Goal: Find contact information: Find contact information

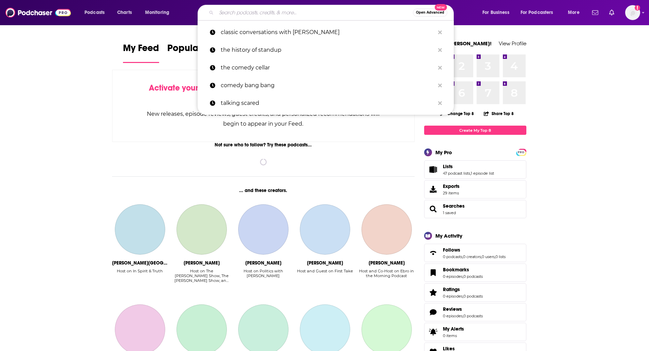
click at [236, 9] on input "Search podcasts, credits, & more..." at bounding box center [314, 12] width 197 height 11
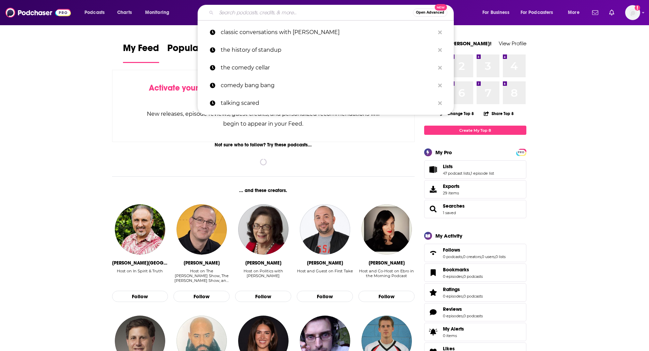
paste input "BOUNCE, CONVERSATIONS WITH [PERSON_NAME]"
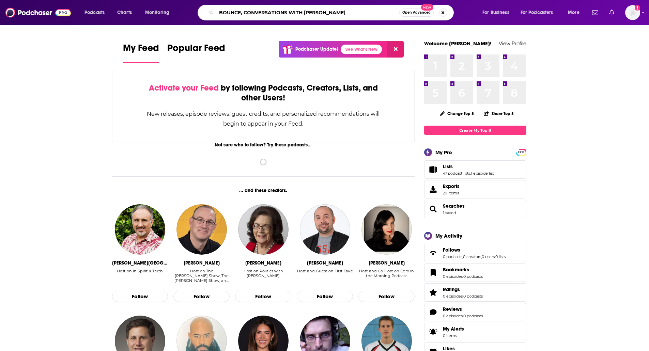
type input "BOUNCE, CONVERSATIONS WITH [PERSON_NAME]"
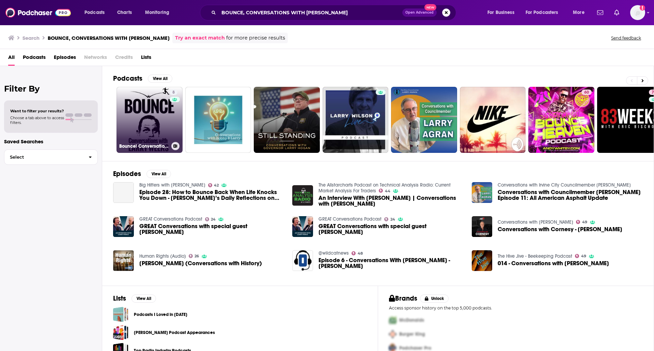
click at [145, 106] on link "8 Bounce! Conversations with [PERSON_NAME]" at bounding box center [149, 120] width 66 height 66
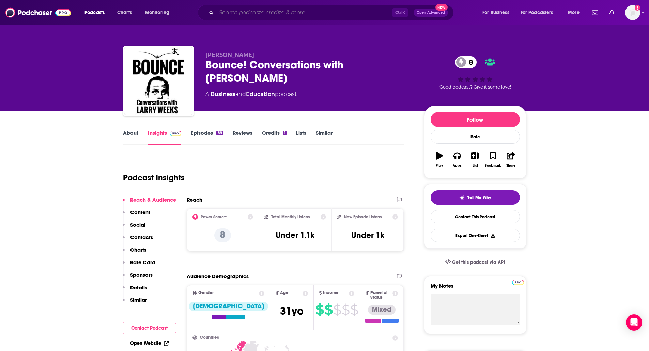
click at [331, 12] on input "Search podcasts, credits, & more..." at bounding box center [304, 12] width 176 height 11
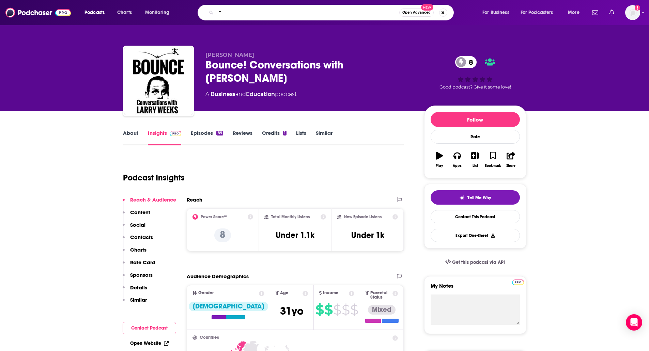
paste input "BRAIN CANDY PODCAST"
type input ""BRAIN CANDY PODCAST ""
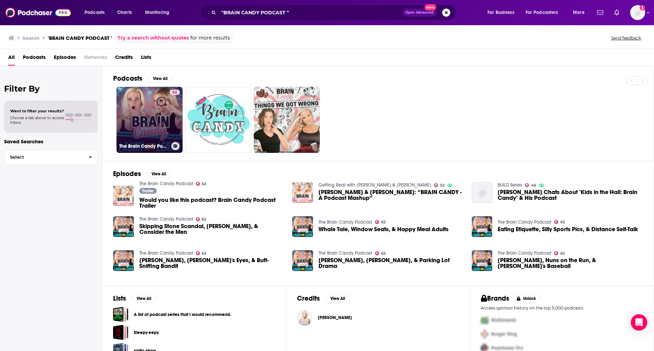
click at [142, 110] on link "62 The Brain Candy Podcast" at bounding box center [149, 120] width 66 height 66
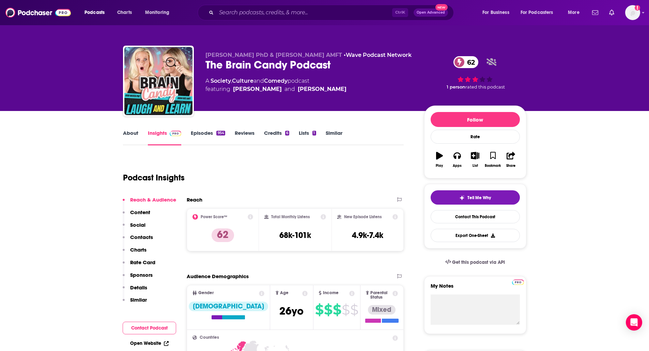
click at [129, 134] on link "About" at bounding box center [130, 138] width 15 height 16
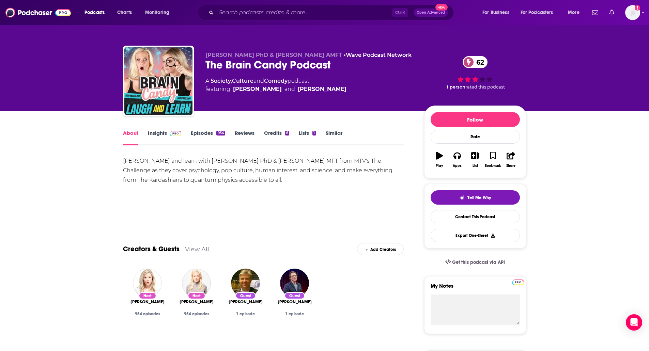
click at [200, 132] on link "Episodes 954" at bounding box center [208, 138] width 34 height 16
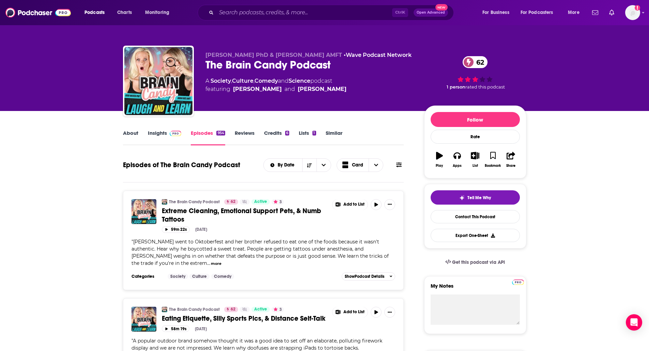
click at [295, 8] on input "Search podcasts, credits, & more..." at bounding box center [304, 12] width 176 height 11
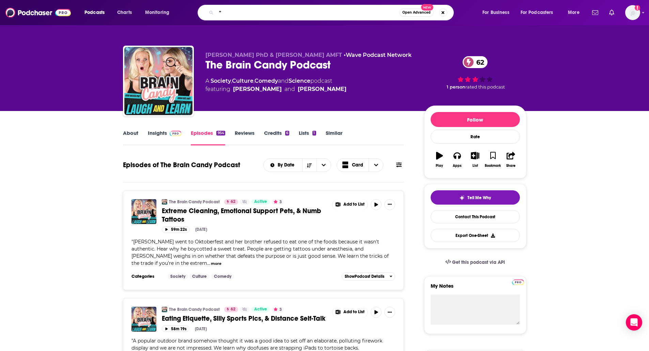
paste input "CONVERSATIONS WITH [PERSON_NAME]"
type input ""CONVERSATIONS WITH [PERSON_NAME]""
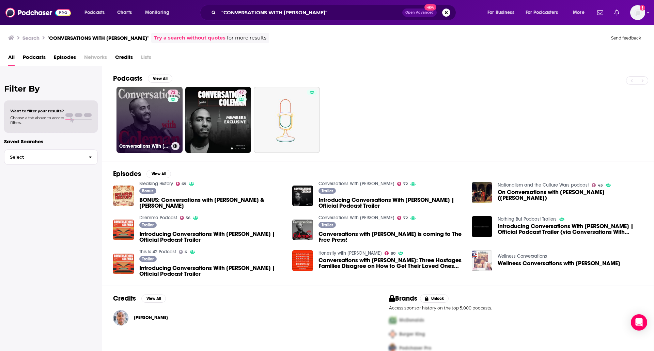
click at [138, 124] on link "72 Conversations With [PERSON_NAME]" at bounding box center [149, 120] width 66 height 66
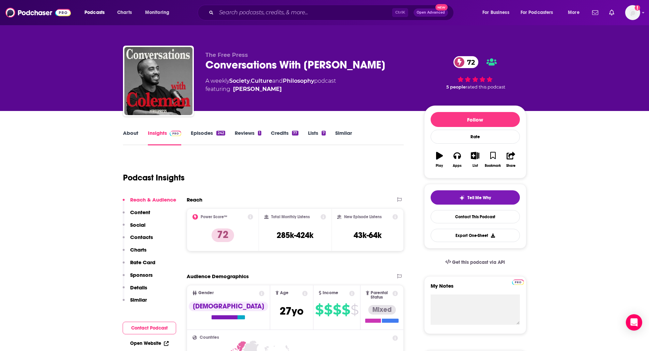
click at [129, 139] on link "About" at bounding box center [130, 138] width 15 height 16
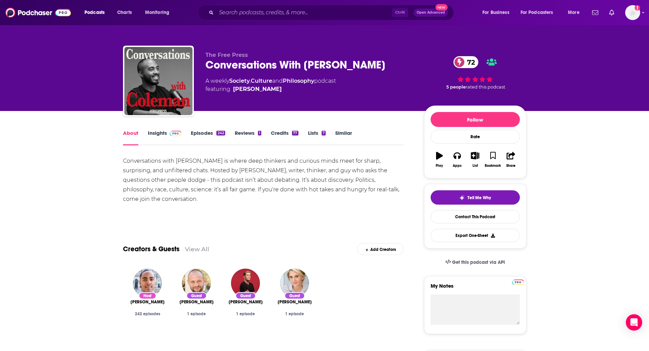
click at [154, 133] on link "Insights" at bounding box center [165, 138] width 34 height 16
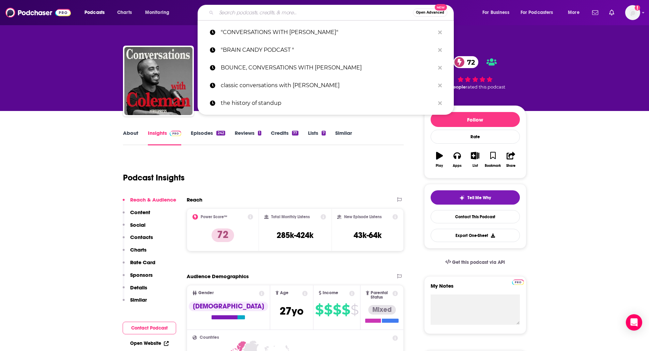
click at [283, 15] on input "Search podcasts, credits, & more..." at bounding box center [314, 12] width 197 height 11
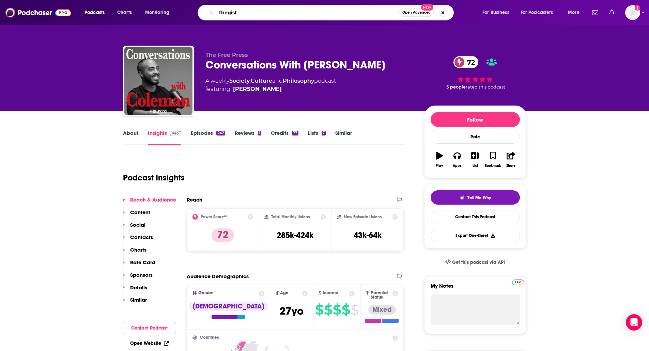
type input "the gist"
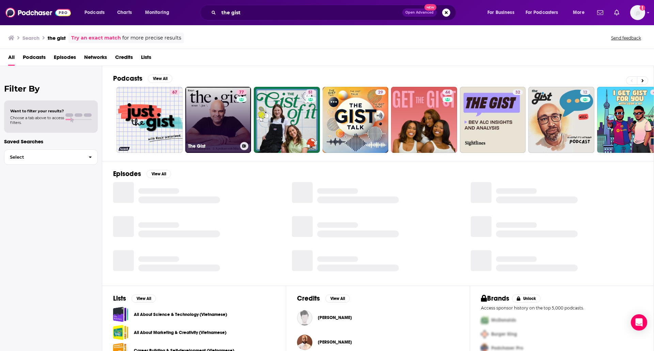
click at [204, 100] on link "77 The Gist" at bounding box center [218, 120] width 66 height 66
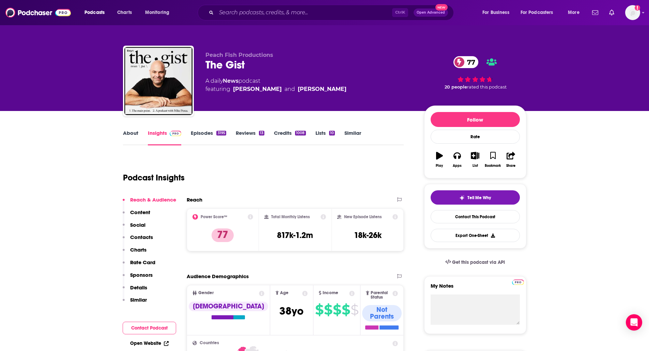
click at [136, 141] on link "About" at bounding box center [130, 138] width 15 height 16
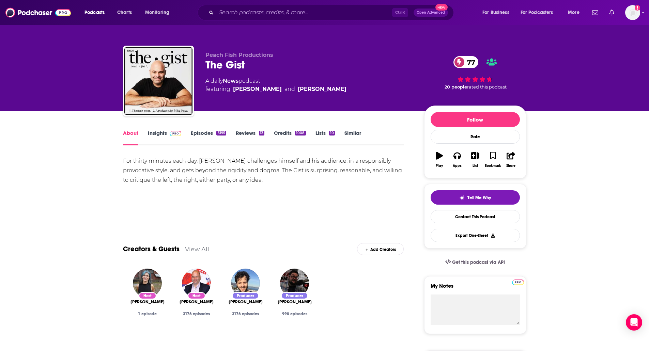
click at [202, 139] on link "Episodes 3195" at bounding box center [208, 138] width 35 height 16
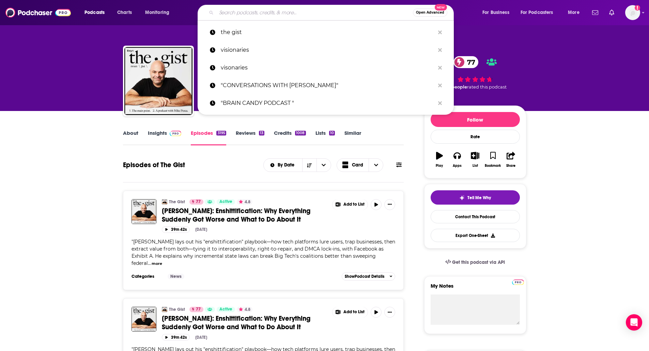
click at [305, 12] on input "Search podcasts, credits, & more..." at bounding box center [314, 12] width 197 height 11
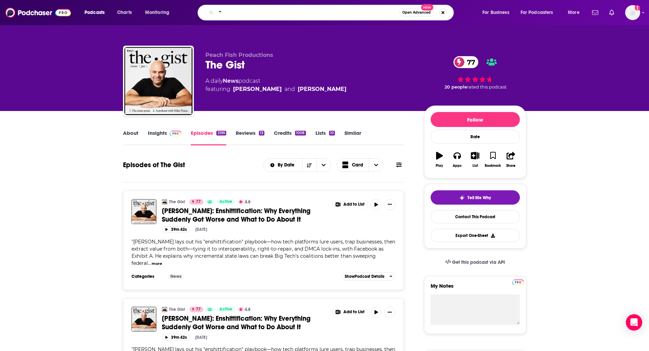
paste input "GOOD LIFE PROJECT"
type input ""GOOD LIFE PROJECT""
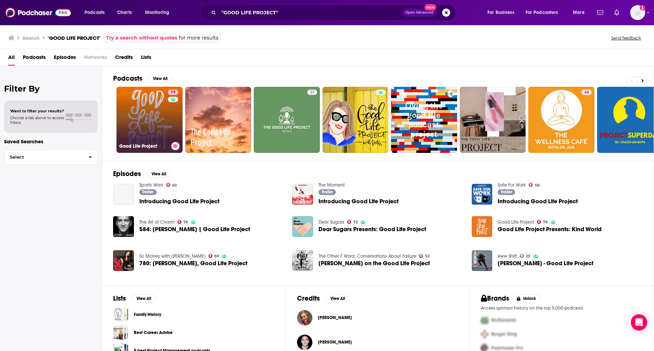
click at [143, 103] on link "79 Good Life Project" at bounding box center [149, 120] width 66 height 66
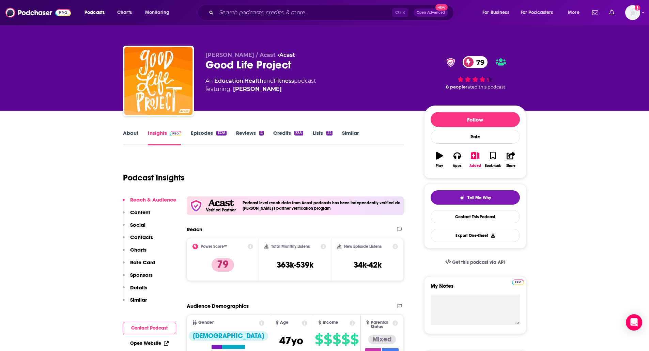
click at [131, 130] on link "About" at bounding box center [130, 138] width 15 height 16
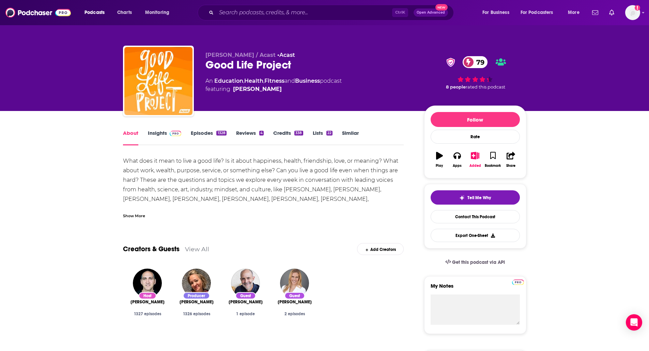
click at [138, 213] on div "Show More" at bounding box center [134, 215] width 22 height 6
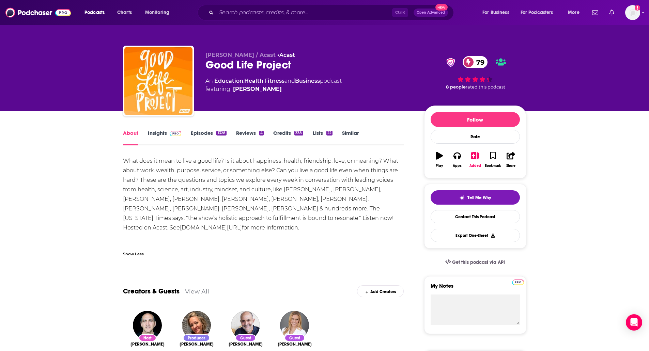
click at [171, 135] on img at bounding box center [176, 133] width 12 height 5
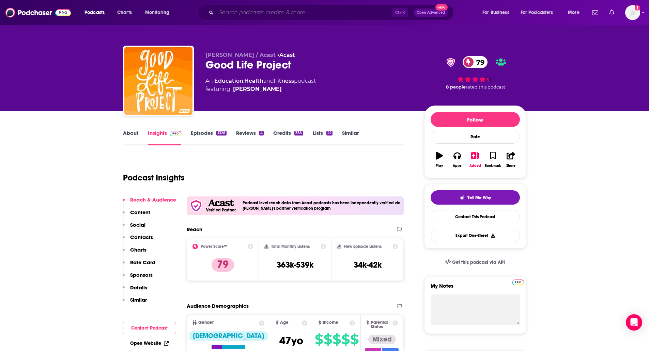
click at [297, 10] on input "Search podcasts, credits, & more..." at bounding box center [304, 12] width 176 height 11
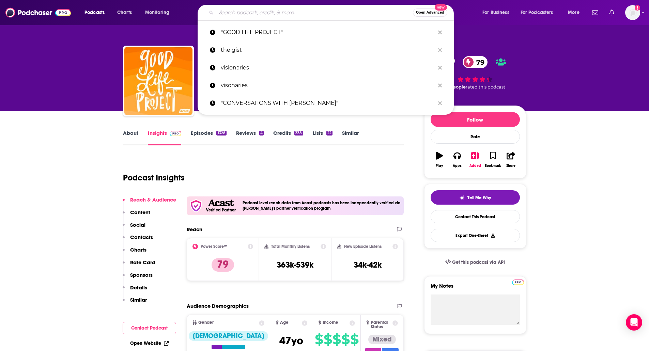
paste input "LETS LEARN EVERYTHING"
type input "LETS LEARN EVERYTHING"
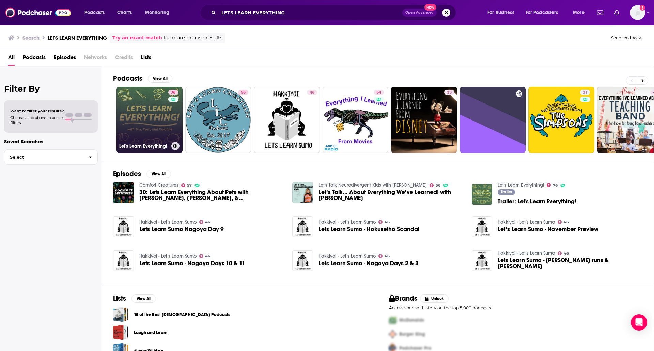
click at [139, 108] on link "76 Let's Learn Everything!" at bounding box center [149, 120] width 66 height 66
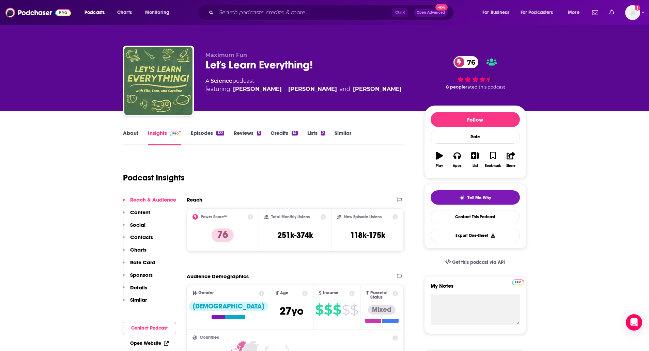
click at [147, 234] on p "Contacts" at bounding box center [141, 237] width 23 height 6
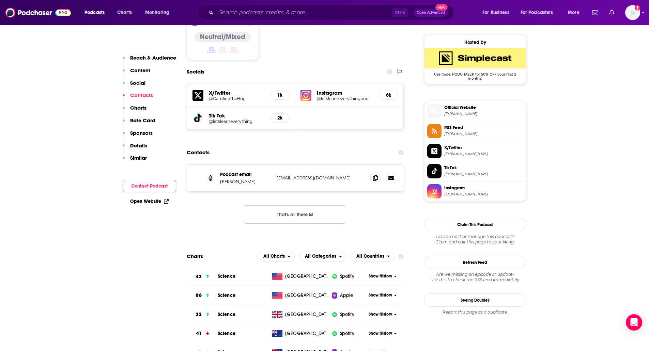
scroll to position [568, 0]
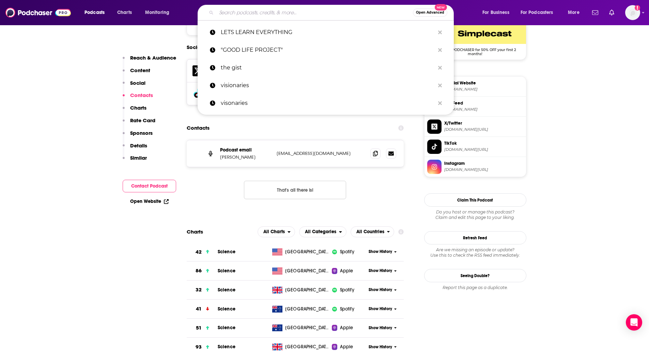
click at [275, 13] on input "Search podcasts, credits, & more..." at bounding box center [314, 12] width 197 height 11
paste input "[PERSON_NAME] PODCAST"
type input "[PERSON_NAME] PODCAST"
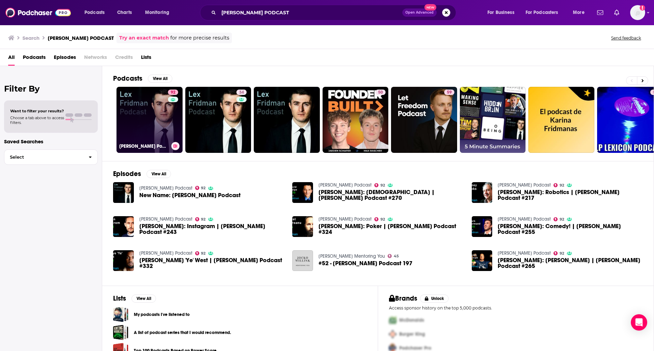
click at [153, 95] on link "92 [PERSON_NAME] Podcast" at bounding box center [149, 120] width 66 height 66
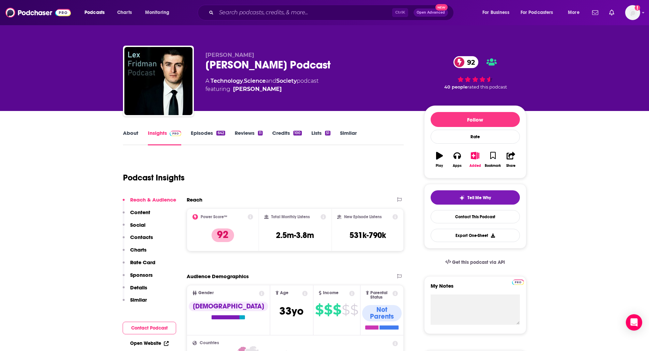
click at [142, 240] on p "Contacts" at bounding box center [141, 237] width 23 height 6
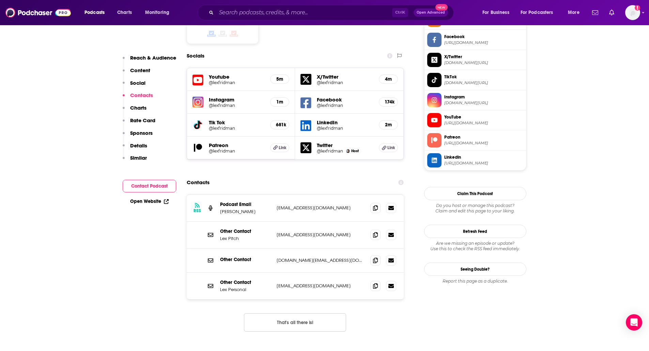
scroll to position [622, 0]
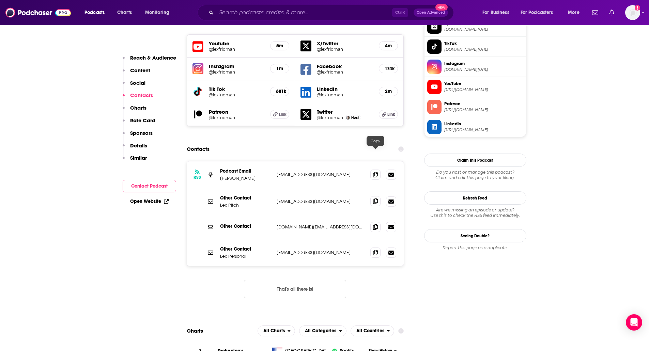
click at [374, 199] on icon at bounding box center [375, 201] width 5 height 5
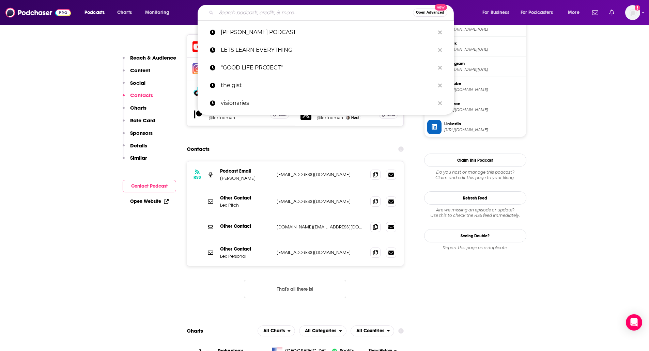
click at [249, 12] on input "Search podcasts, credits, & more..." at bounding box center [314, 12] width 197 height 11
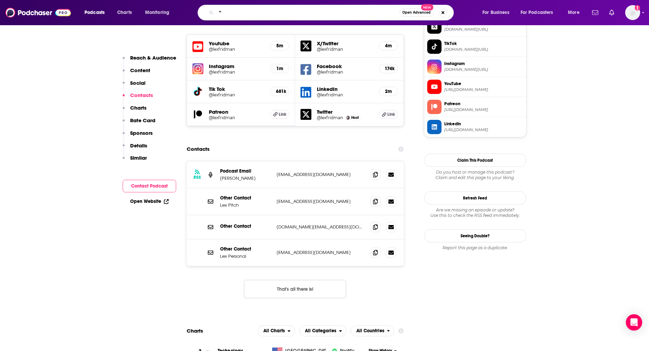
paste input "SCIENCE FANTASTIC"
type input ""SCIENCE FANTASTIC""
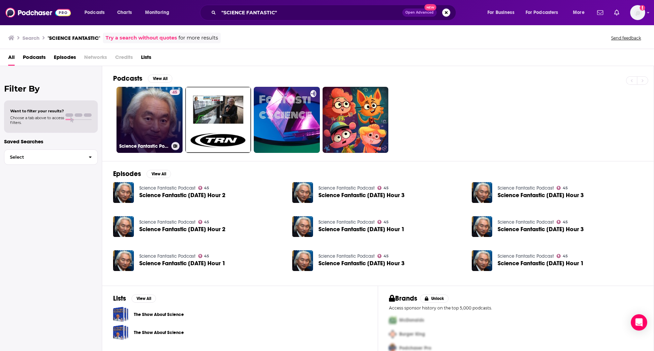
click at [128, 125] on link "45 Science Fantastic Podcast" at bounding box center [149, 120] width 66 height 66
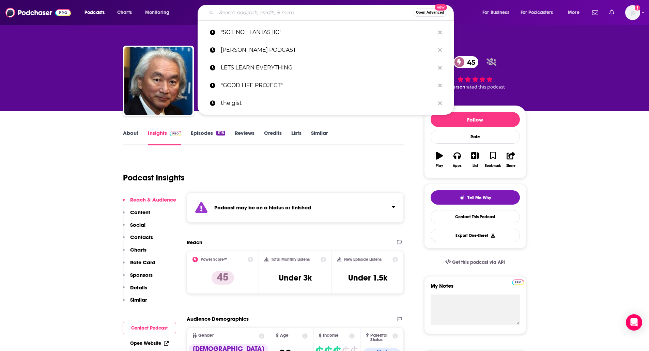
click at [289, 15] on input "Search podcasts, credits, & more..." at bounding box center [314, 12] width 197 height 11
paste input "THE NAKED SCIENTISTS"
type input "THE NAKED SCIENTISTS"
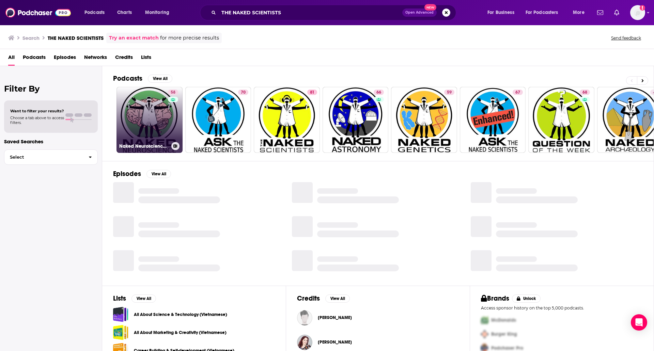
click at [130, 117] on link "58 Naked Neuroscience, from the Naked Scientists" at bounding box center [149, 120] width 66 height 66
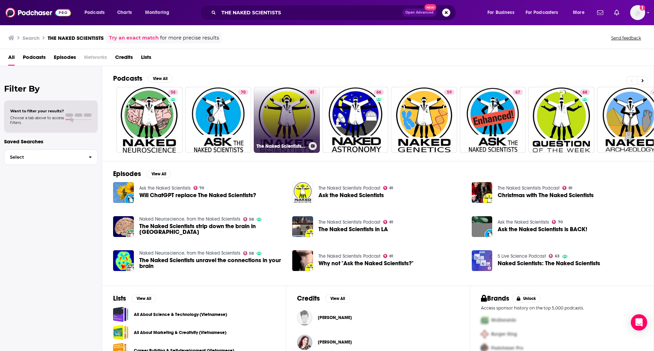
click at [291, 116] on link "81 The Naked Scientists Podcast" at bounding box center [287, 120] width 66 height 66
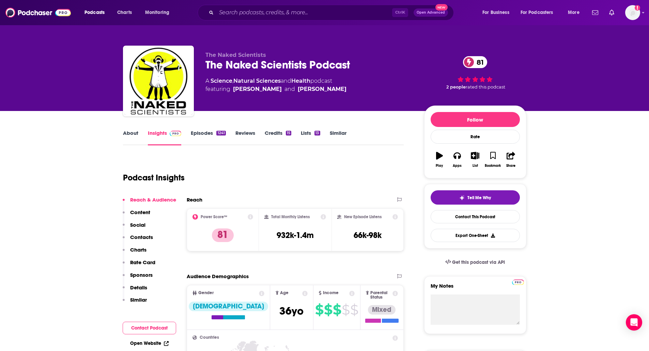
click at [130, 137] on link "About" at bounding box center [130, 138] width 15 height 16
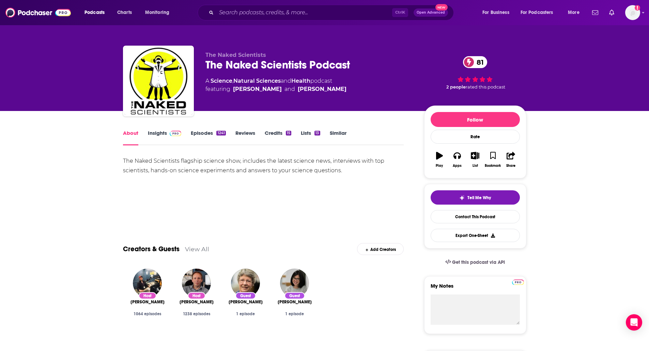
click at [207, 138] on link "Episodes 1241" at bounding box center [208, 138] width 35 height 16
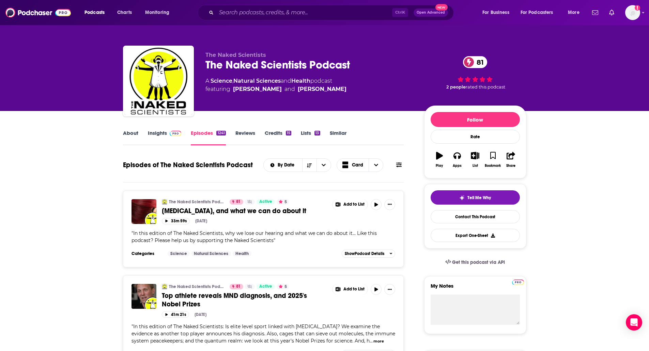
click at [158, 132] on link "Insights" at bounding box center [165, 138] width 34 height 16
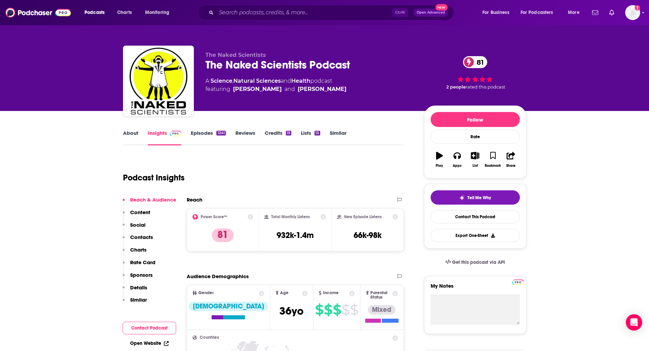
click at [146, 239] on p "Contacts" at bounding box center [141, 237] width 23 height 6
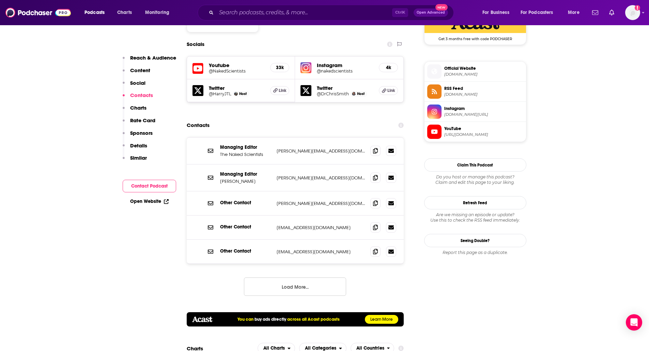
scroll to position [584, 0]
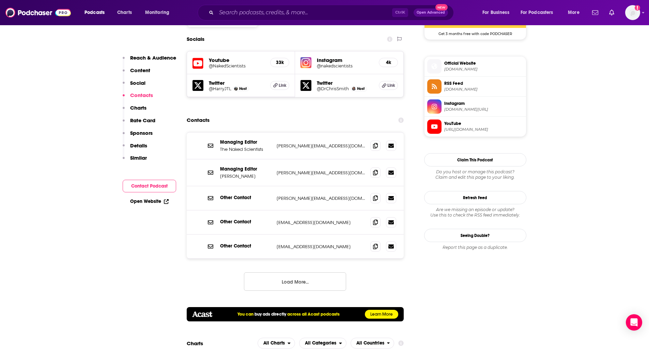
click at [277, 272] on button "Load More..." at bounding box center [295, 281] width 102 height 18
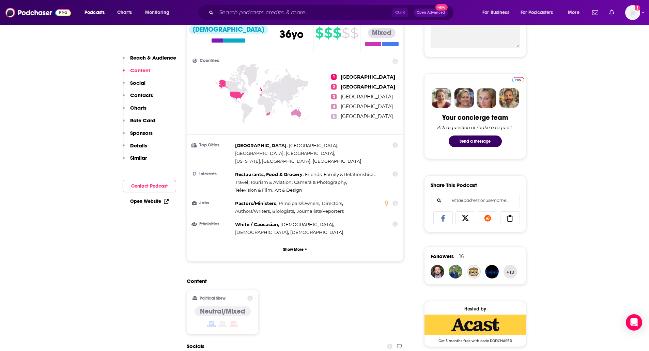
scroll to position [0, 0]
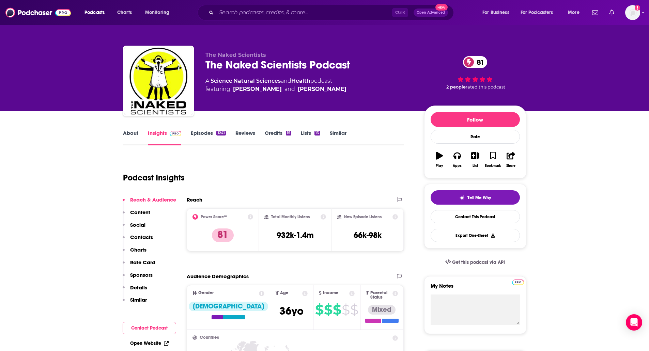
click at [196, 135] on link "Episodes 1241" at bounding box center [208, 138] width 35 height 16
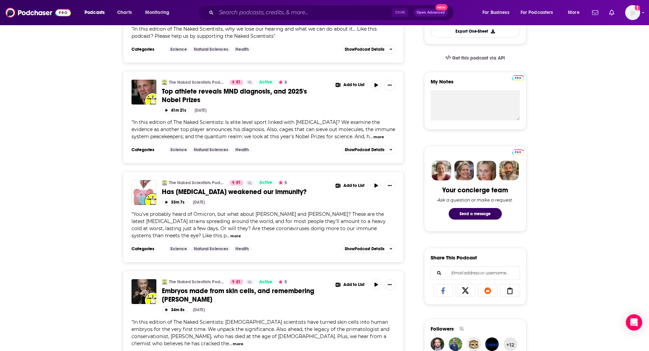
scroll to position [218, 0]
